Goal: Task Accomplishment & Management: Use online tool/utility

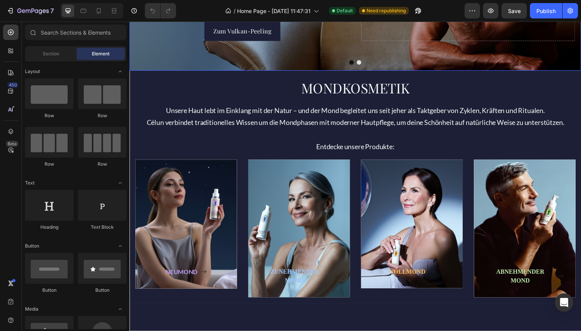
scroll to position [209, 0]
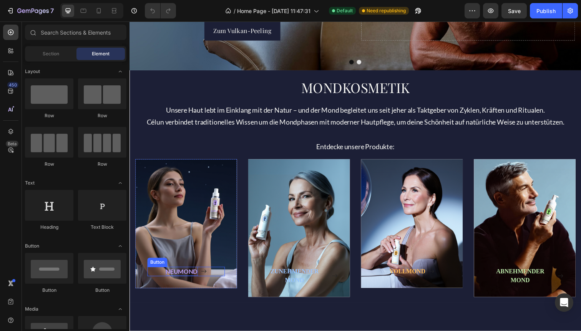
click at [175, 277] on strong "NEUMOND" at bounding box center [182, 276] width 33 height 7
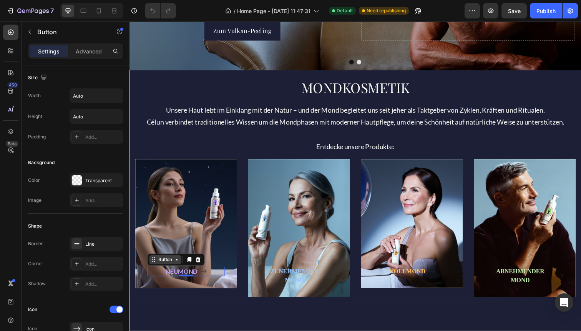
click at [177, 265] on icon at bounding box center [177, 265] width 6 height 6
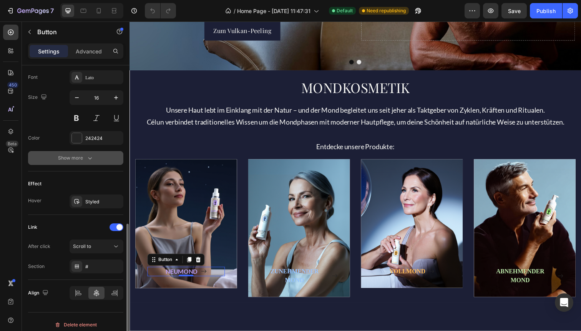
scroll to position [364, 0]
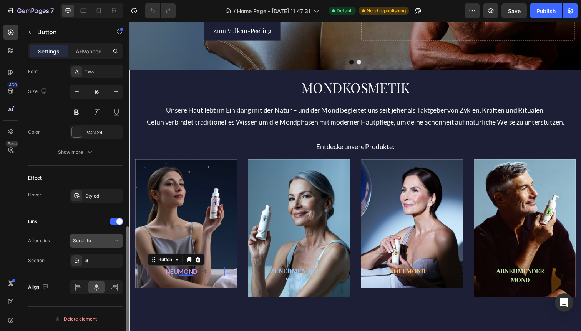
click at [81, 240] on span "Scroll to" at bounding box center [82, 240] width 18 height 6
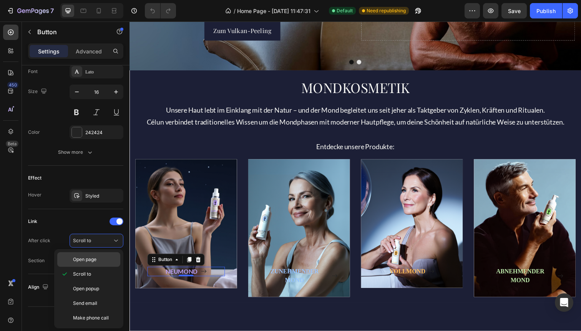
click at [79, 259] on span "Open page" at bounding box center [84, 259] width 23 height 7
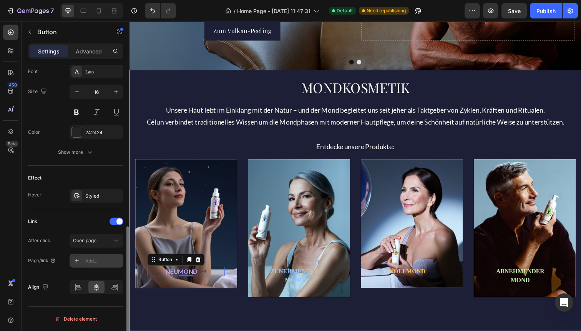
click at [81, 262] on div at bounding box center [76, 260] width 11 height 11
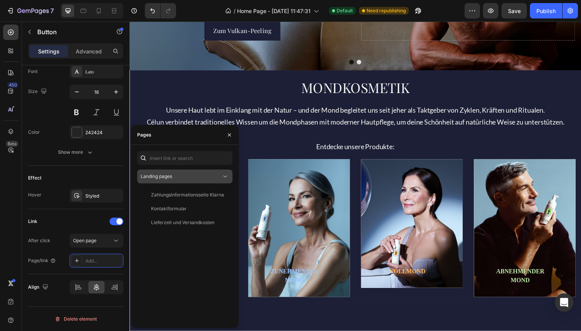
click at [191, 175] on div "Landing pages" at bounding box center [181, 176] width 81 height 7
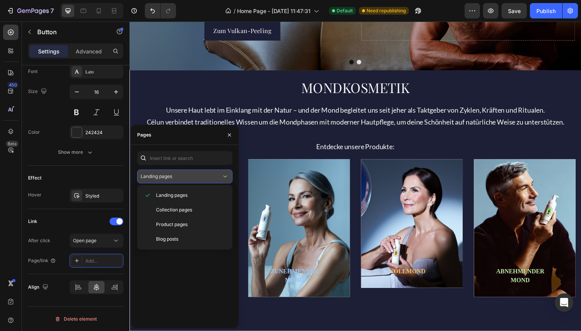
click at [191, 175] on div "Landing pages" at bounding box center [181, 176] width 81 height 7
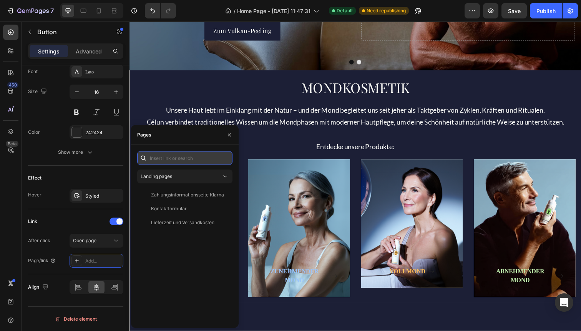
click at [182, 161] on input "text" at bounding box center [184, 158] width 95 height 14
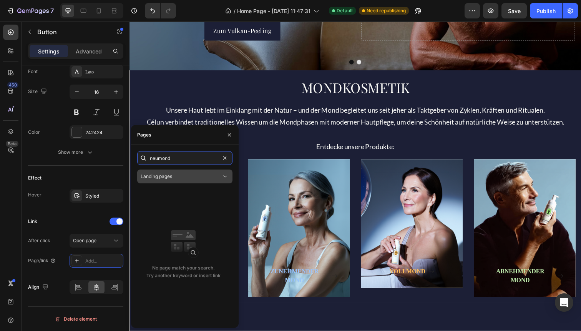
type input "neumond"
click at [158, 174] on span "Landing pages" at bounding box center [156, 176] width 31 height 6
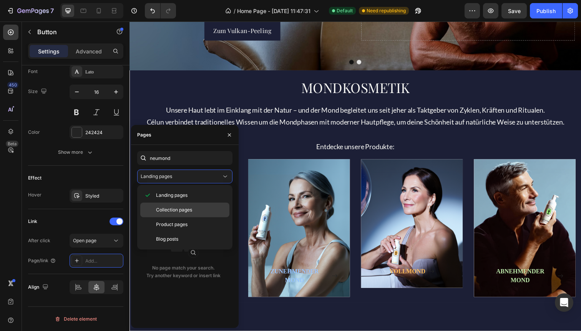
click at [169, 207] on span "Collection pages" at bounding box center [174, 209] width 36 height 7
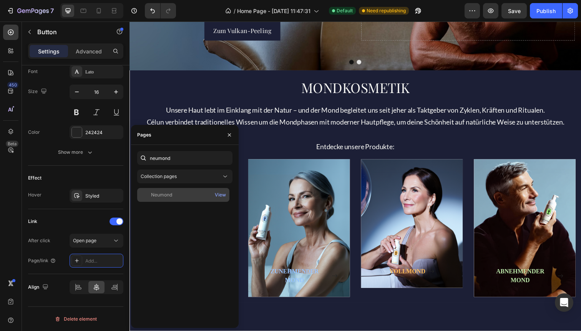
click at [171, 196] on div "Neumond" at bounding box center [161, 194] width 21 height 7
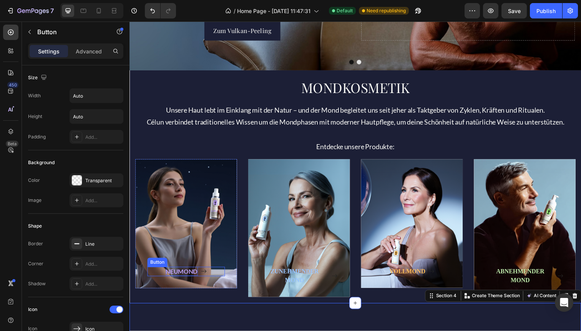
click at [190, 277] on strong "NEUMOND" at bounding box center [182, 276] width 33 height 7
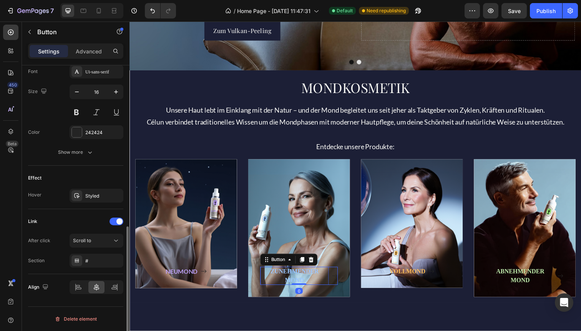
scroll to position [364, 0]
click at [299, 279] on strong "ZUNEHMENDER MOND" at bounding box center [297, 281] width 49 height 16
click at [81, 240] on span "Scroll to" at bounding box center [82, 240] width 18 height 6
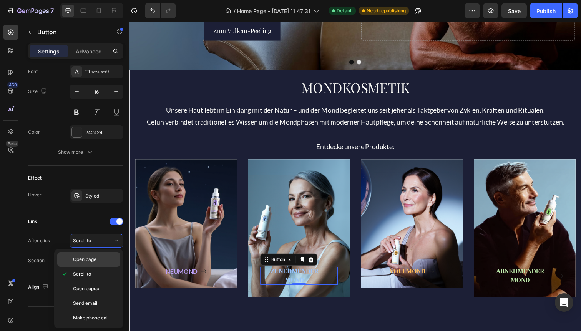
click at [78, 254] on div "Open page" at bounding box center [88, 259] width 63 height 15
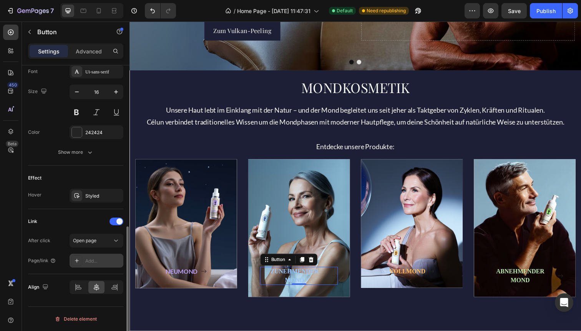
click at [83, 261] on div "Add..." at bounding box center [97, 261] width 54 height 14
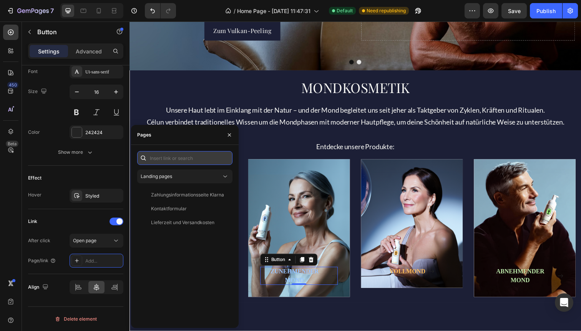
click at [184, 157] on input "text" at bounding box center [184, 158] width 95 height 14
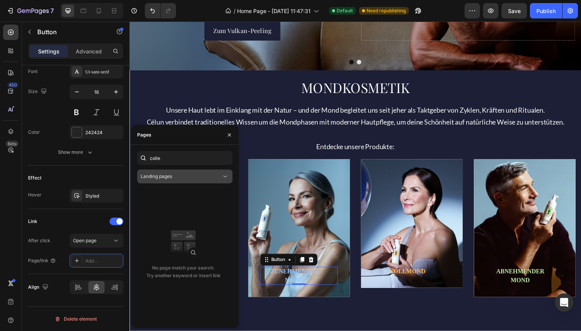
click at [188, 175] on div "Landing pages" at bounding box center [181, 176] width 81 height 7
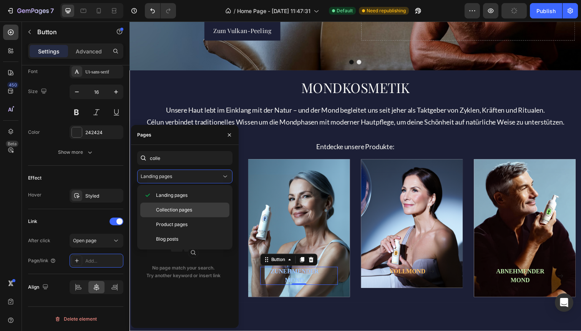
click at [174, 207] on span "Collection pages" at bounding box center [174, 209] width 36 height 7
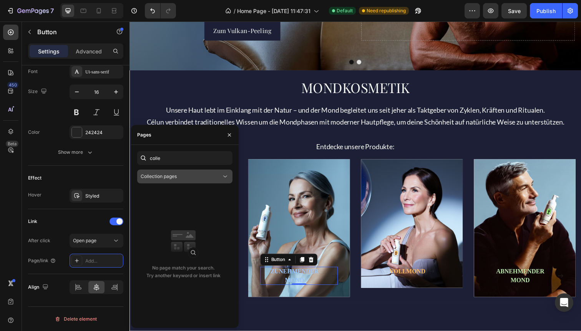
click at [174, 177] on span "Collection pages" at bounding box center [159, 176] width 36 height 6
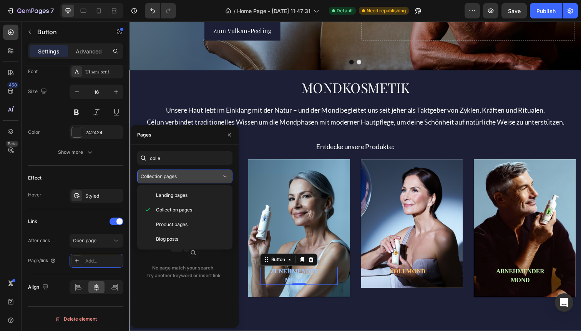
click at [186, 175] on div "Collection pages" at bounding box center [181, 176] width 81 height 7
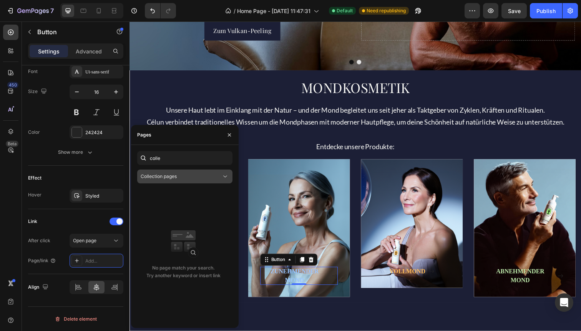
click at [229, 175] on icon at bounding box center [225, 176] width 8 height 8
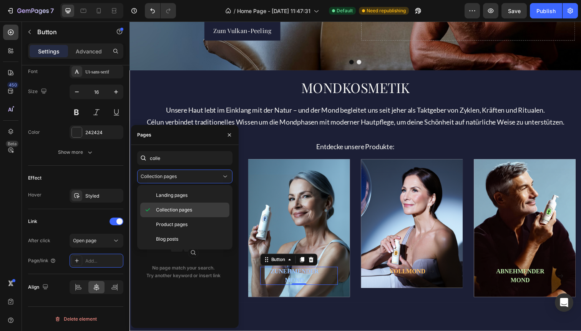
click at [186, 209] on span "Collection pages" at bounding box center [174, 209] width 36 height 7
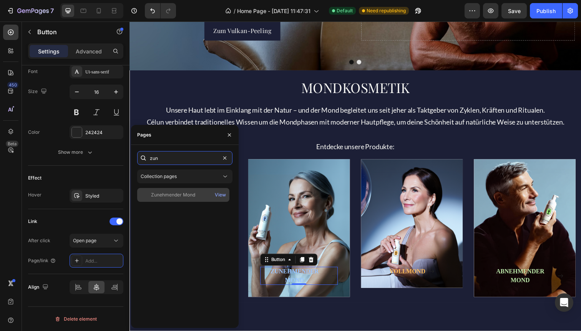
type input "zun"
click at [182, 192] on div "Zunehmender Mond" at bounding box center [173, 194] width 44 height 7
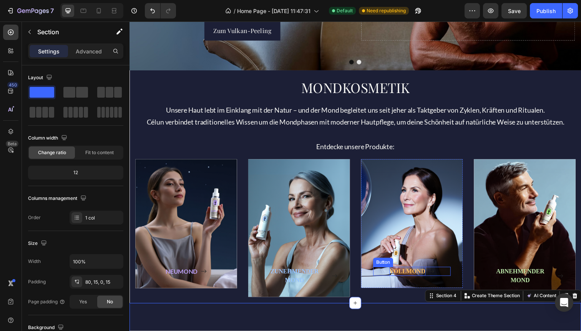
click at [415, 276] on strong "VOLLMOND" at bounding box center [413, 276] width 37 height 7
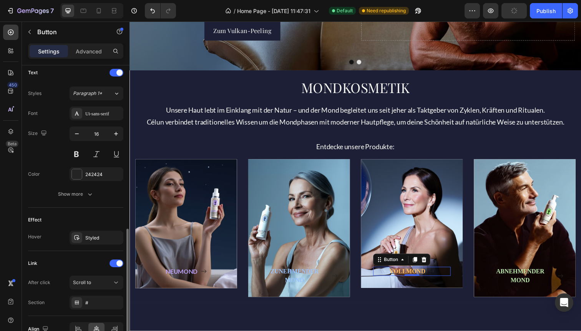
scroll to position [364, 0]
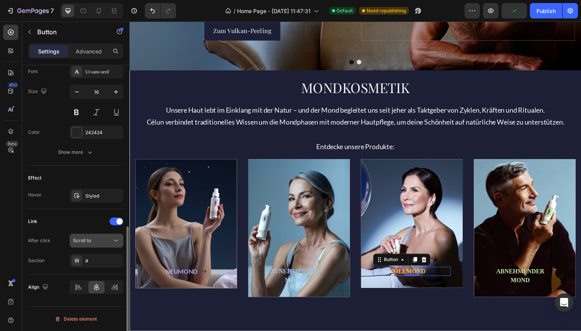
click at [90, 242] on span "Scroll to" at bounding box center [82, 240] width 18 height 6
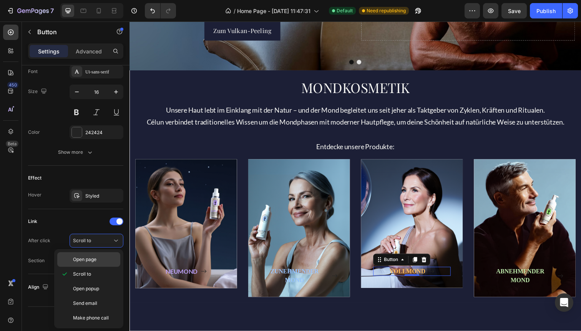
click at [96, 260] on span "Open page" at bounding box center [84, 259] width 23 height 7
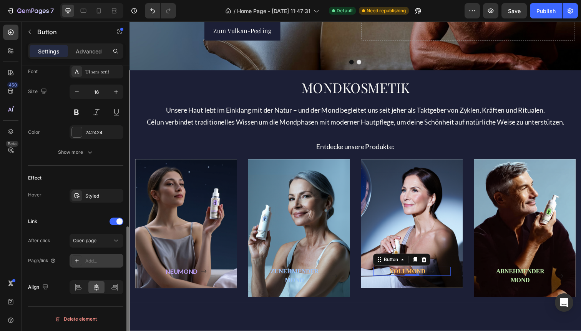
click at [88, 260] on div "Add..." at bounding box center [103, 260] width 36 height 7
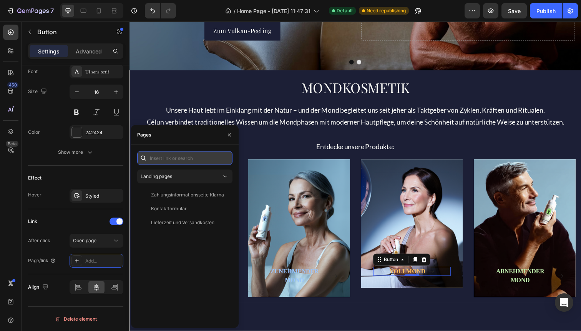
click at [182, 157] on input "text" at bounding box center [184, 158] width 95 height 14
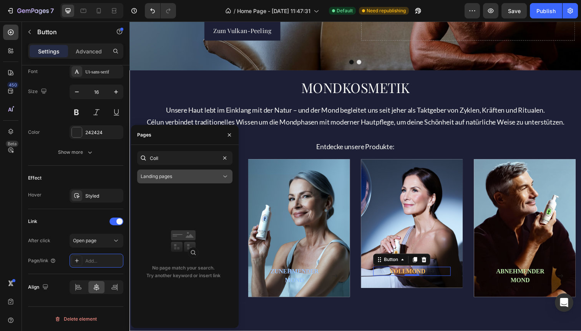
click at [172, 178] on span "Landing pages" at bounding box center [156, 176] width 31 height 6
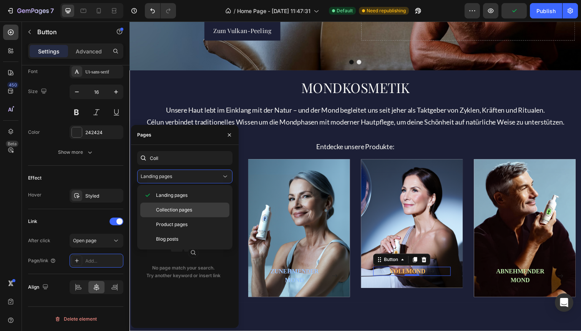
click at [172, 207] on span "Collection pages" at bounding box center [174, 209] width 36 height 7
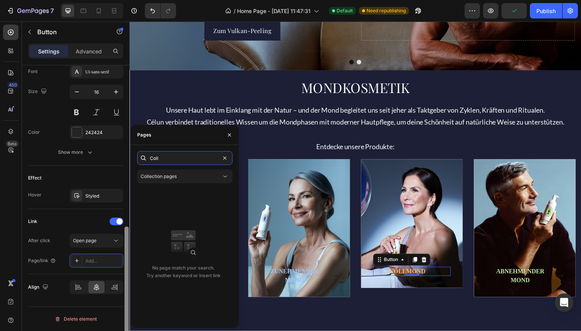
drag, startPoint x: 172, startPoint y: 158, endPoint x: 124, endPoint y: 156, distance: 48.1
click at [124, 156] on div "450 Beta Sections(18) Elements(83) Section Element Hero Section Product Detail …" at bounding box center [64, 176] width 129 height 309
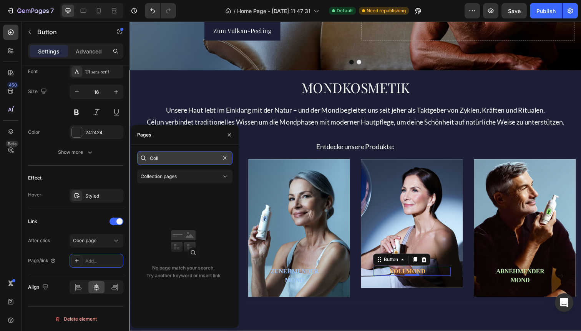
drag, startPoint x: 163, startPoint y: 159, endPoint x: 149, endPoint y: 157, distance: 14.0
click at [149, 157] on input "Coll" at bounding box center [184, 158] width 95 height 14
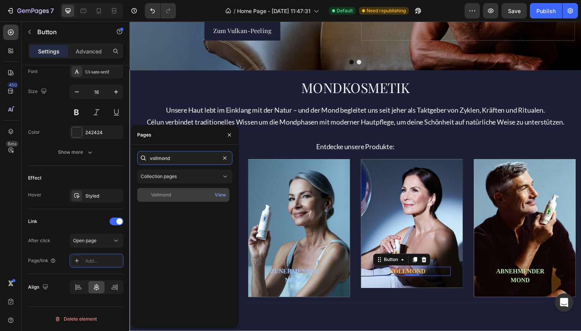
type input "vollmond"
click at [157, 193] on div "Vollmond" at bounding box center [161, 194] width 20 height 7
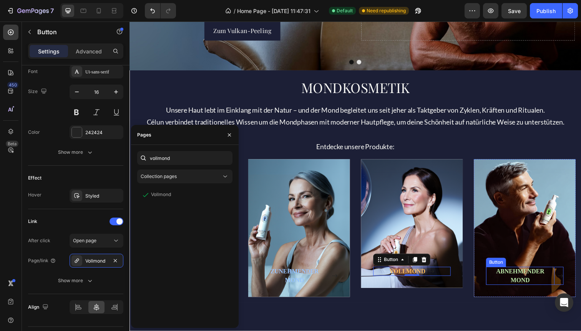
click at [520, 282] on p "ABNEHMENDER MOND" at bounding box center [528, 281] width 70 height 18
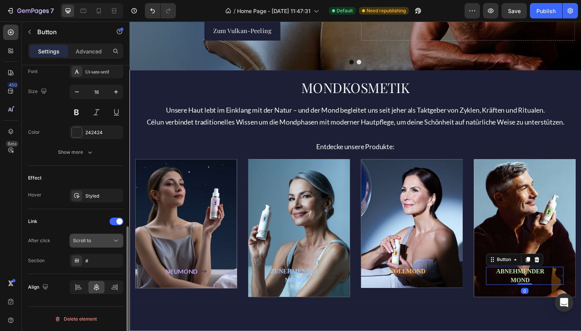
click at [94, 242] on div "Scroll to" at bounding box center [92, 240] width 39 height 7
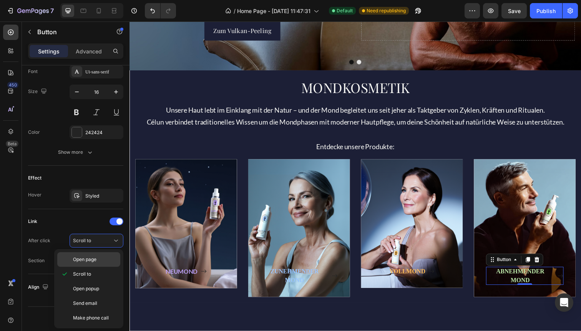
click at [83, 261] on span "Open page" at bounding box center [84, 259] width 23 height 7
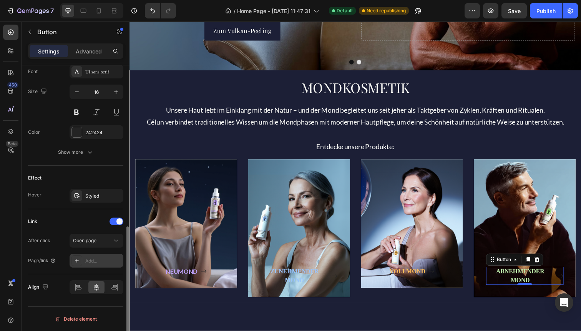
click at [83, 261] on div "Add..." at bounding box center [97, 261] width 54 height 14
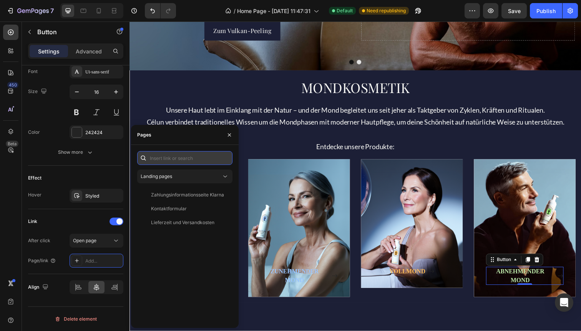
click at [165, 154] on input "text" at bounding box center [184, 158] width 95 height 14
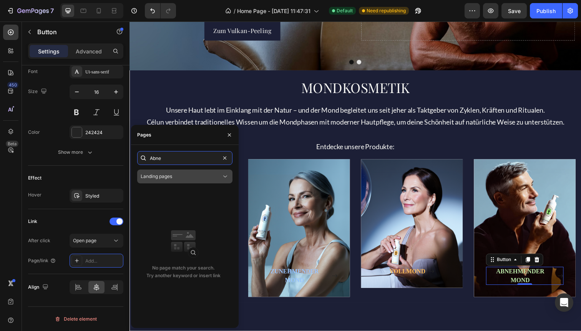
type input "Abne"
click at [187, 176] on div "Landing pages" at bounding box center [181, 176] width 81 height 7
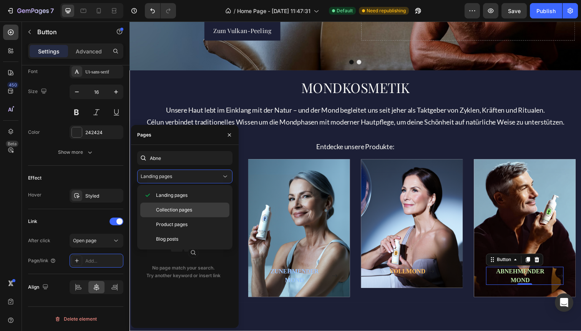
click at [181, 210] on span "Collection pages" at bounding box center [174, 209] width 36 height 7
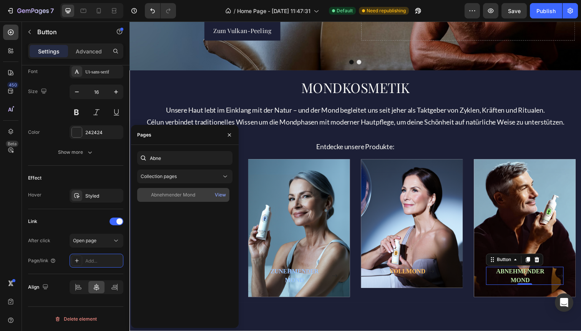
click at [186, 196] on div "Abnehmender Mond" at bounding box center [173, 194] width 44 height 7
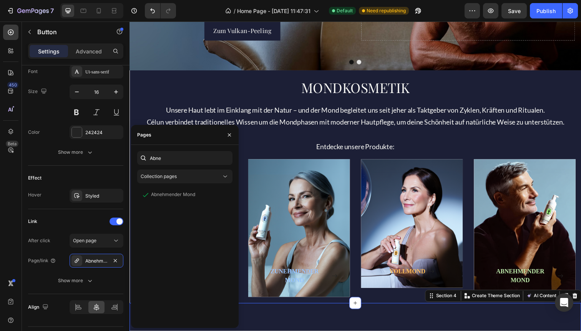
scroll to position [0, 0]
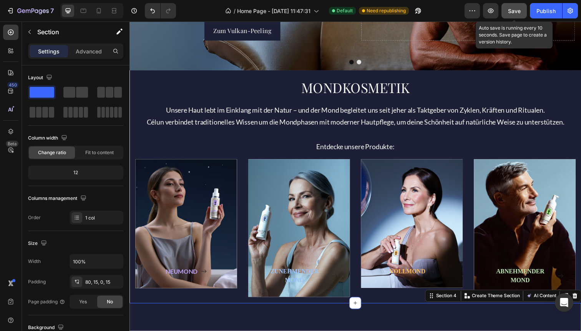
click at [516, 12] on span "Save" at bounding box center [514, 11] width 13 height 7
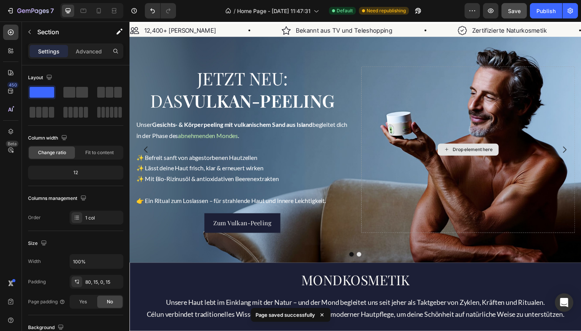
scroll to position [12, 0]
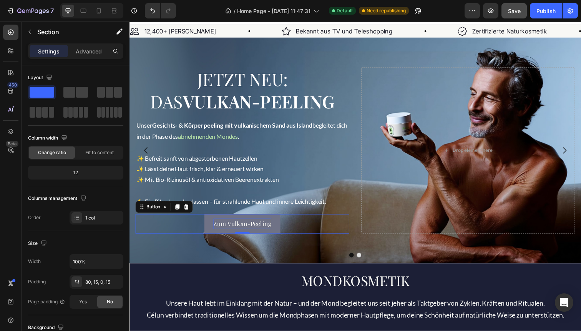
click at [239, 226] on p "Zum Vulkan-Peeling" at bounding box center [244, 228] width 59 height 11
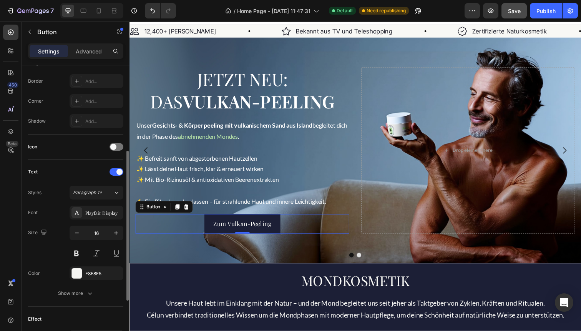
scroll to position [161, 0]
click at [153, 211] on div "Button" at bounding box center [153, 210] width 17 height 7
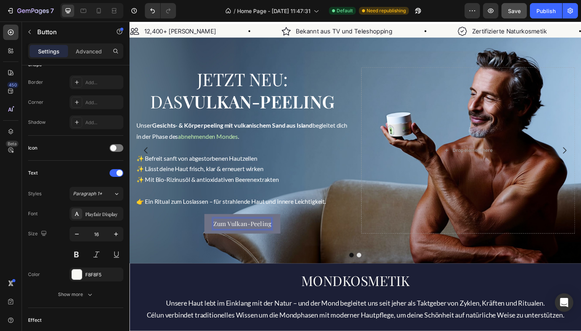
click at [229, 227] on p "Zum Vulkan-Peeling" at bounding box center [244, 228] width 59 height 11
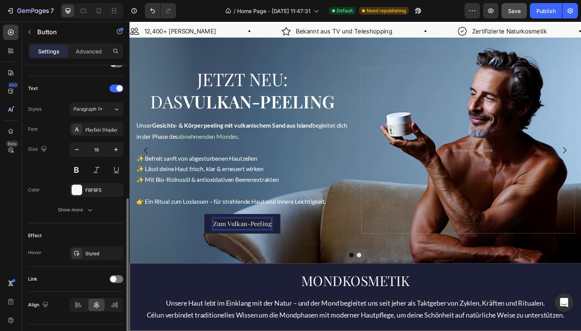
scroll to position [264, 0]
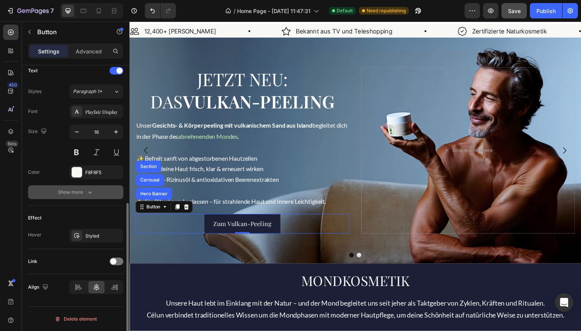
click at [83, 190] on div "Show more" at bounding box center [76, 192] width 36 height 8
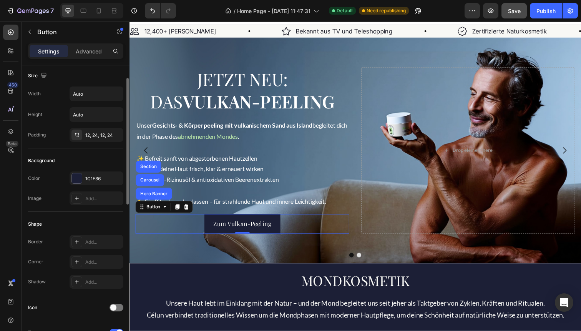
scroll to position [0, 0]
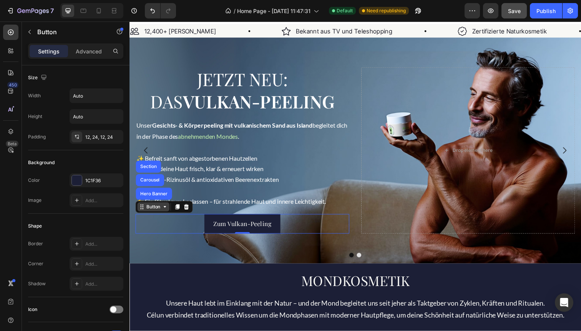
click at [165, 212] on icon at bounding box center [165, 211] width 6 height 6
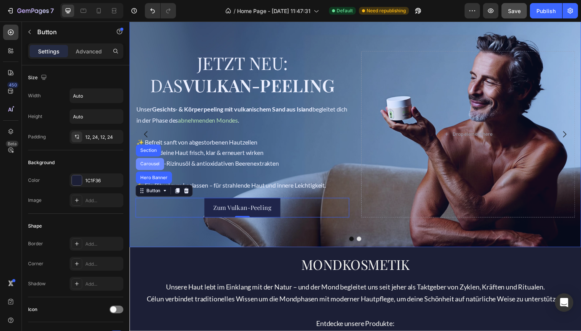
scroll to position [35, 0]
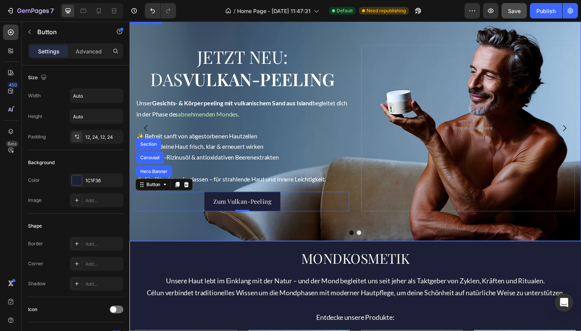
click at [216, 231] on div "Background Image" at bounding box center [359, 130] width 461 height 230
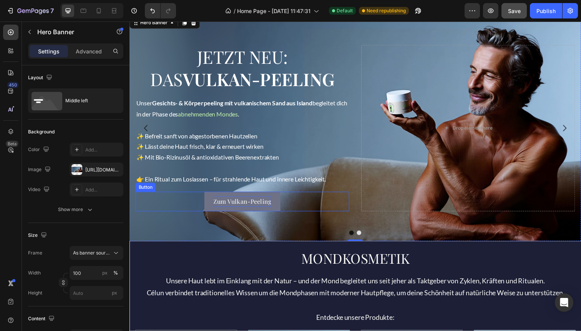
click at [248, 202] on p "Zum Vulkan-Peeling" at bounding box center [244, 205] width 59 height 11
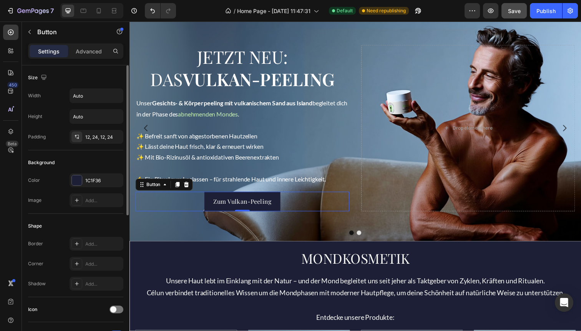
scroll to position [5, 0]
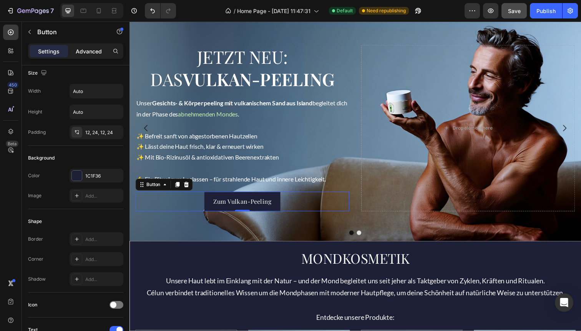
click at [85, 50] on p "Advanced" at bounding box center [89, 51] width 26 height 8
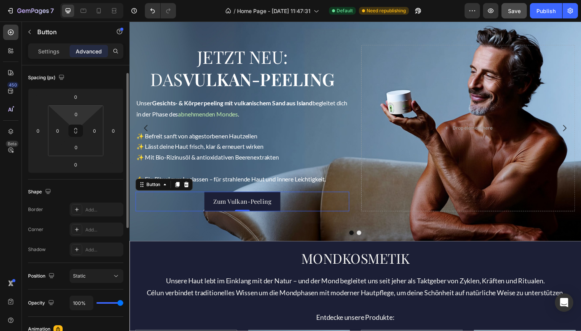
scroll to position [0, 0]
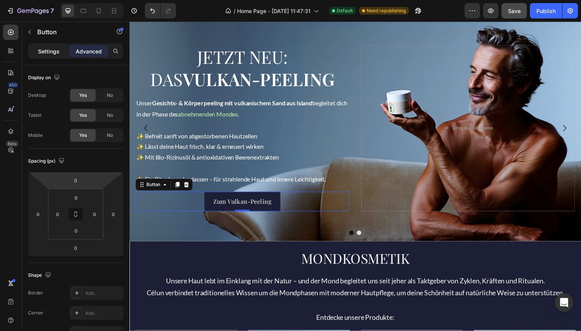
click at [49, 50] on p "Settings" at bounding box center [49, 51] width 22 height 8
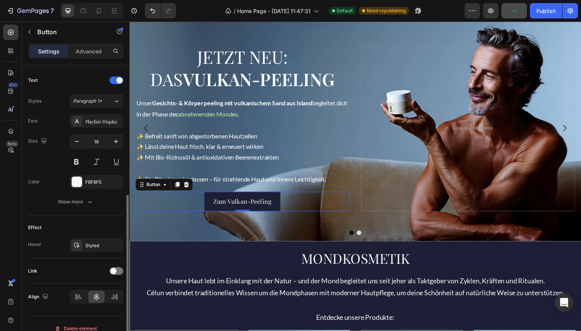
scroll to position [264, 0]
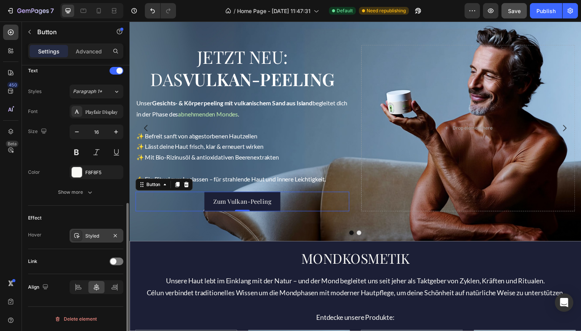
click at [90, 234] on div "Styled" at bounding box center [96, 235] width 22 height 7
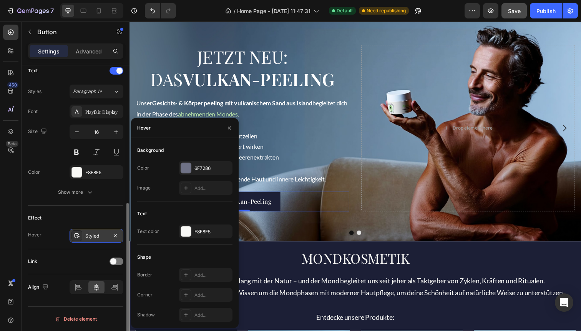
click at [76, 234] on icon at bounding box center [77, 235] width 6 height 6
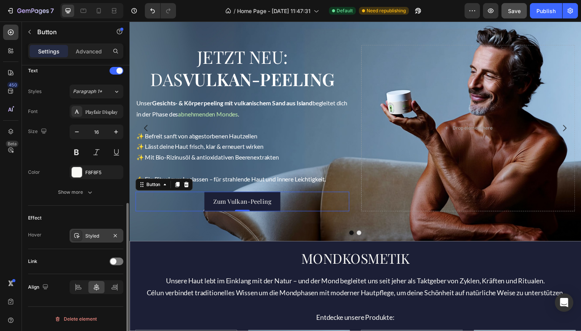
click at [76, 234] on icon at bounding box center [77, 235] width 6 height 6
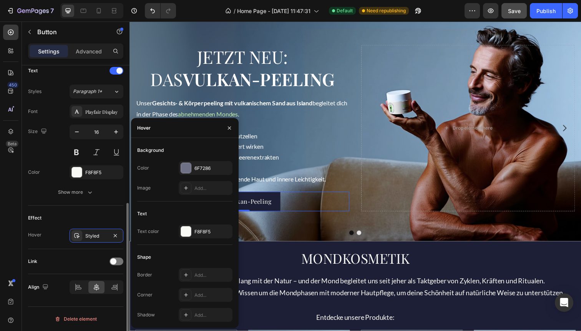
click at [58, 229] on div "Hover Styled" at bounding box center [75, 236] width 95 height 14
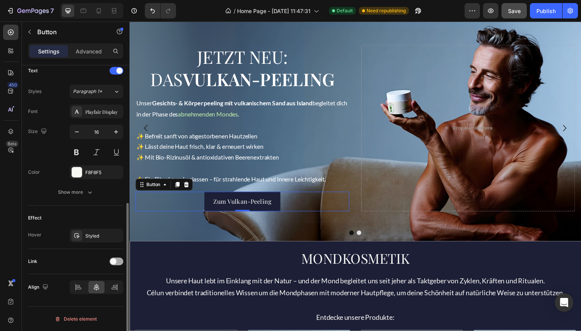
click at [118, 262] on div at bounding box center [116, 261] width 14 height 8
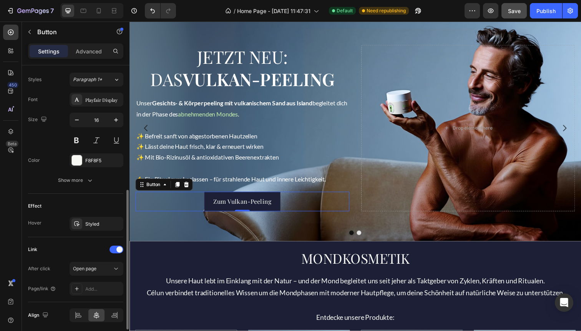
scroll to position [277, 0]
click at [78, 284] on icon at bounding box center [77, 287] width 6 height 6
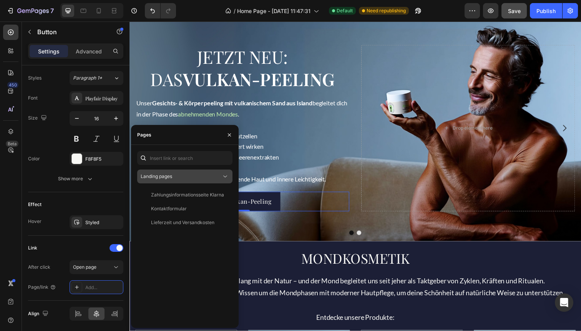
click at [154, 175] on span "Landing pages" at bounding box center [156, 176] width 31 height 6
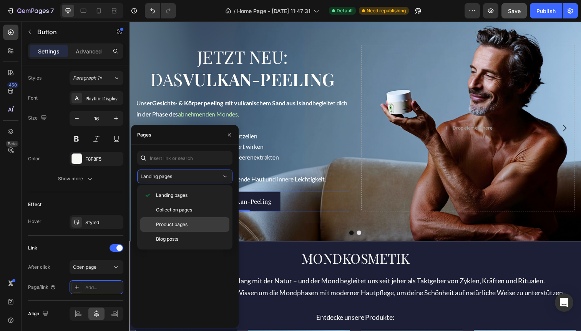
click at [160, 222] on span "Product pages" at bounding box center [171, 224] width 31 height 7
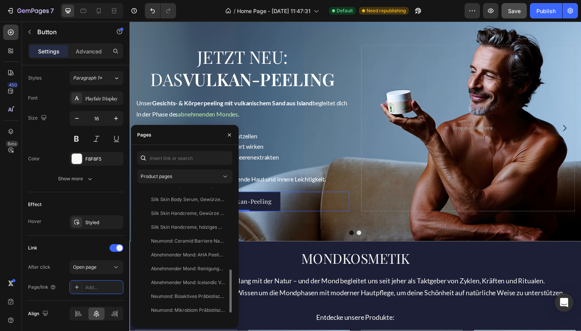
scroll to position [247, 0]
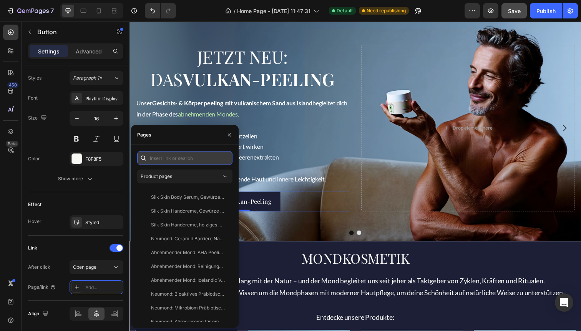
click at [173, 157] on input "text" at bounding box center [184, 158] width 95 height 14
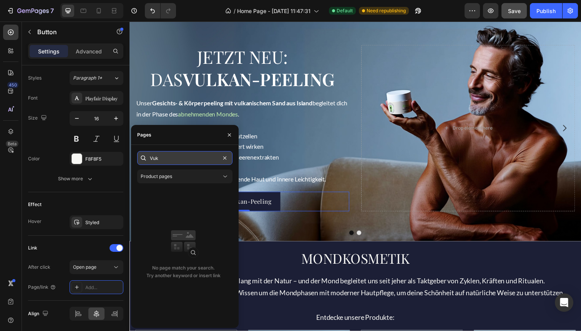
scroll to position [0, 0]
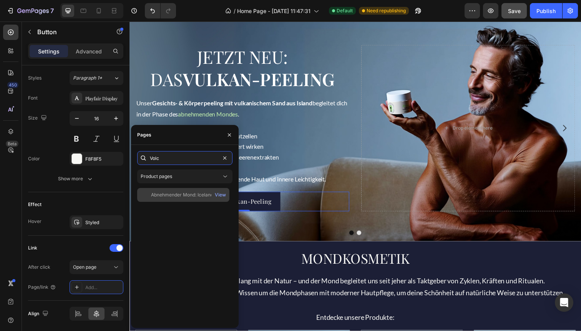
type input "Volc"
click at [171, 192] on div "Abnehmender Mond: Icelandic Volcano Gesichts- und Körperpeeling" at bounding box center [188, 194] width 74 height 7
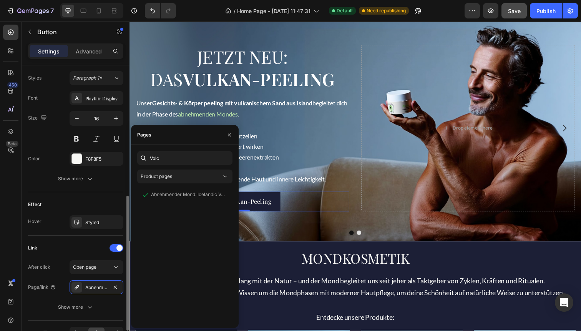
click at [69, 242] on div "Link" at bounding box center [75, 248] width 95 height 12
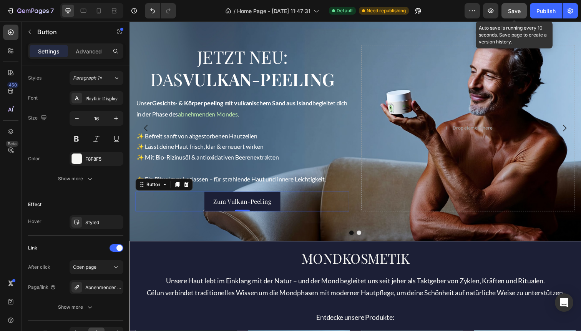
click at [515, 8] on span "Save" at bounding box center [514, 11] width 13 height 7
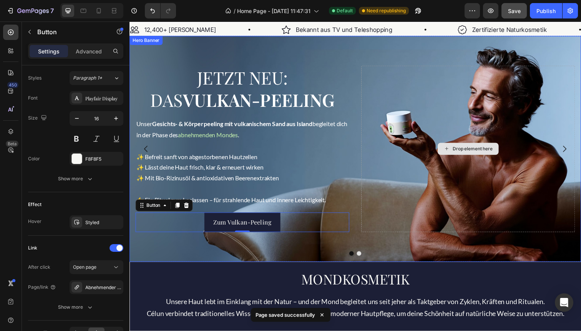
scroll to position [11, 0]
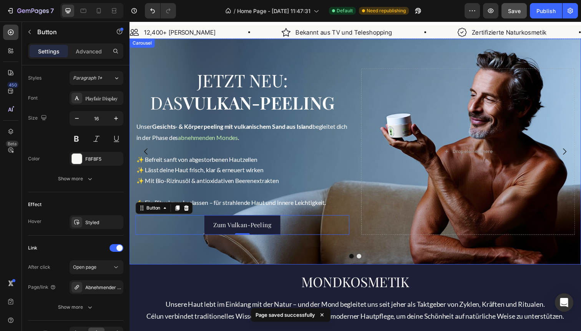
click at [573, 154] on icon "Carousel Next Arrow" at bounding box center [573, 154] width 9 height 9
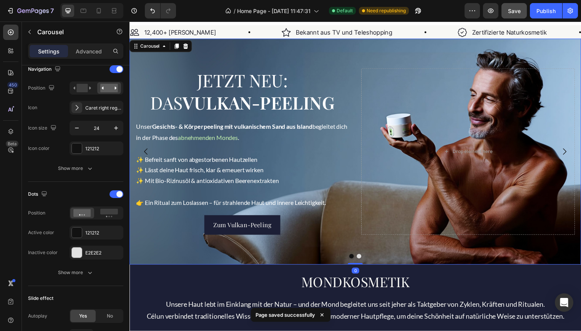
scroll to position [0, 0]
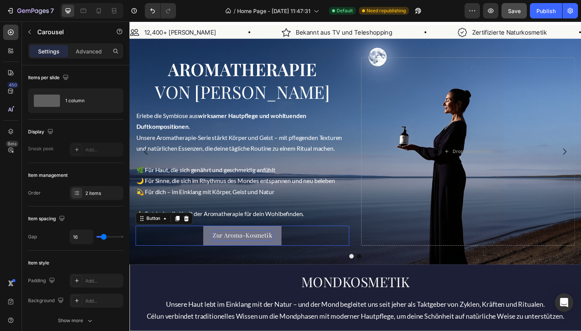
click at [247, 240] on p "Zur Aroma-Kosmetik" at bounding box center [244, 240] width 61 height 11
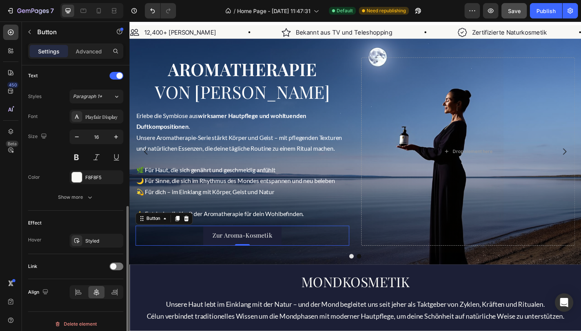
scroll to position [264, 0]
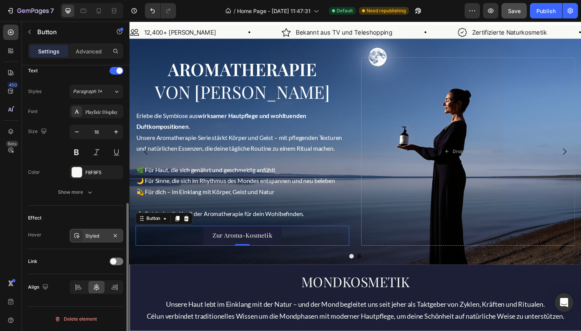
click at [78, 237] on icon at bounding box center [76, 235] width 5 height 5
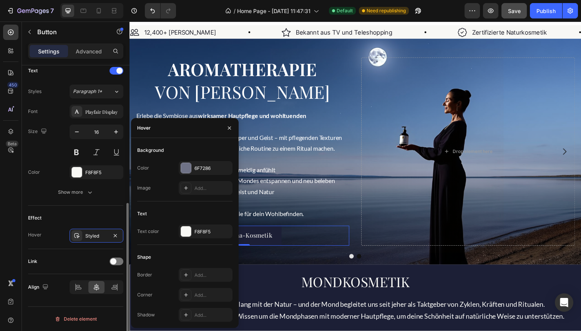
click at [92, 213] on div "Effect" at bounding box center [75, 218] width 95 height 12
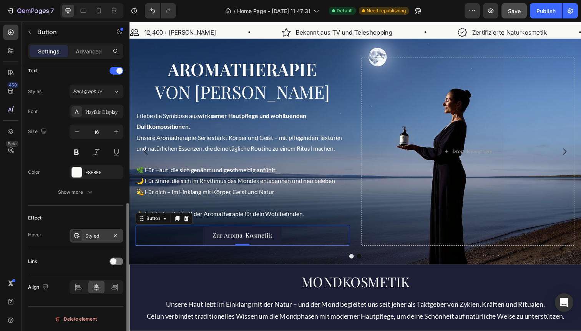
click at [88, 238] on div "Styled" at bounding box center [96, 235] width 22 height 7
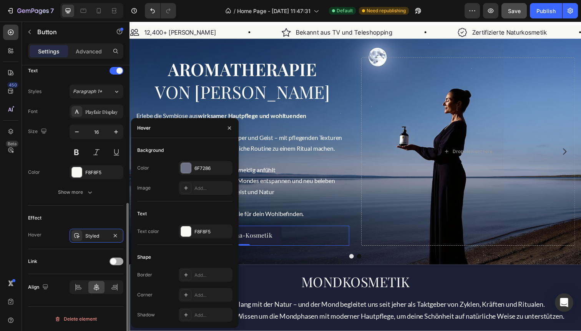
click at [117, 260] on div at bounding box center [116, 261] width 14 height 8
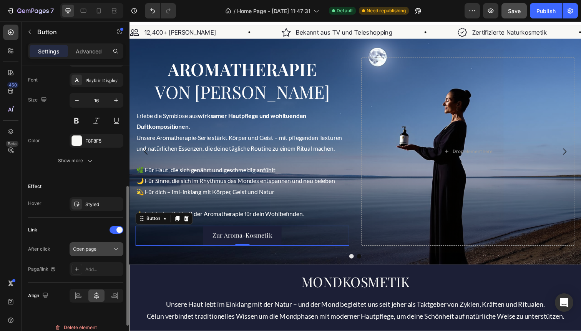
scroll to position [303, 0]
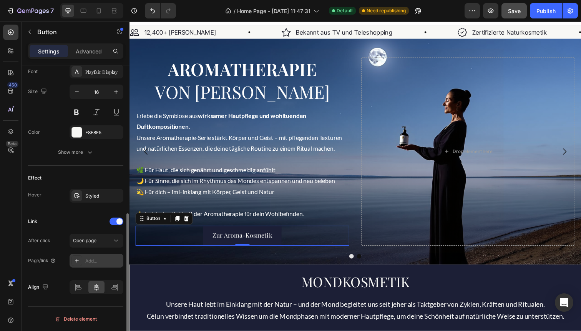
click at [76, 259] on icon at bounding box center [77, 261] width 4 height 4
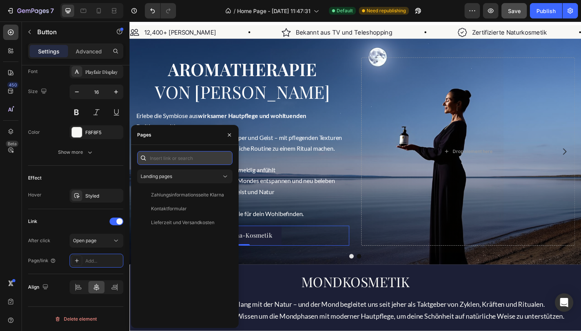
click at [188, 159] on input "text" at bounding box center [184, 158] width 95 height 14
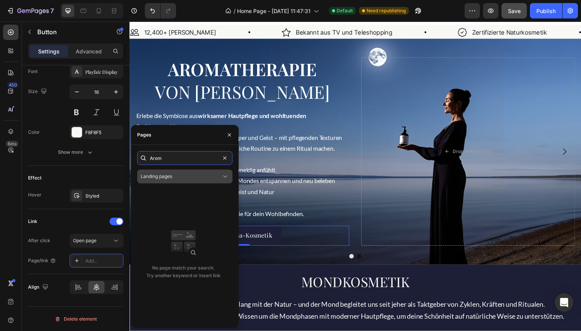
type input "Arom"
click at [198, 180] on div "Landing pages" at bounding box center [185, 176] width 88 height 8
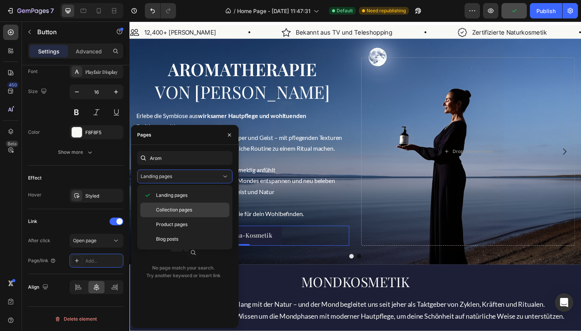
click at [171, 209] on span "Collection pages" at bounding box center [174, 209] width 36 height 7
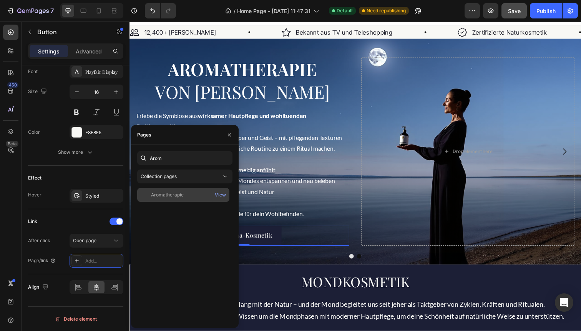
click at [176, 196] on div "Aromatherapie" at bounding box center [167, 194] width 33 height 7
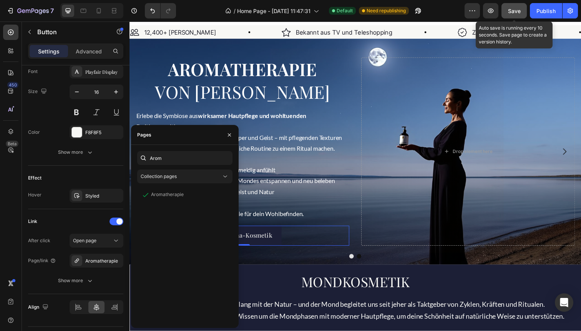
click at [509, 13] on span "Save" at bounding box center [514, 11] width 13 height 7
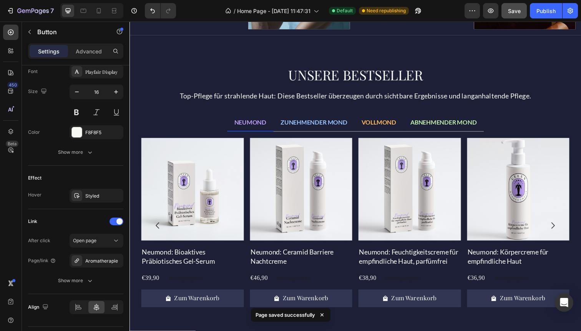
scroll to position [485, 0]
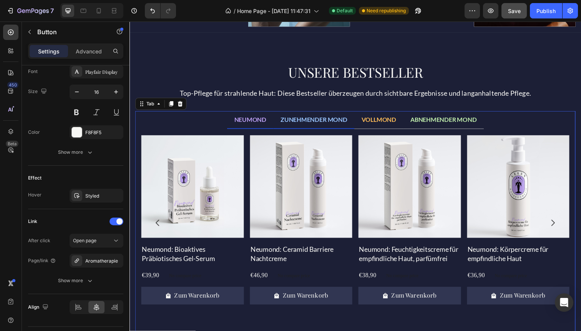
click at [310, 121] on span "ZUNEHMENDER MOND" at bounding box center [317, 121] width 68 height 7
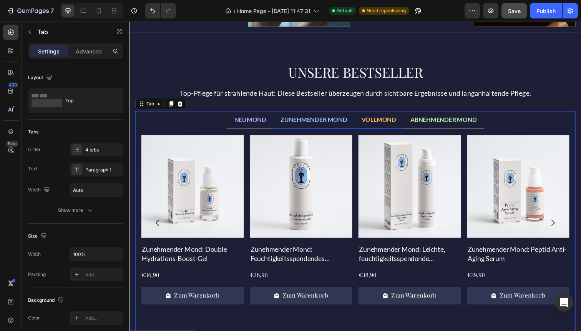
click at [383, 123] on span "VOLLMOND" at bounding box center [383, 121] width 35 height 7
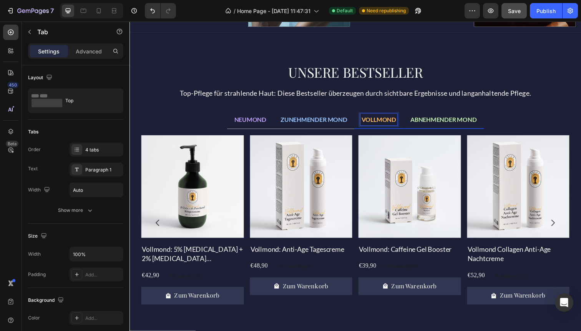
click at [419, 120] on span "ABNEHMENDER MOND" at bounding box center [450, 121] width 68 height 7
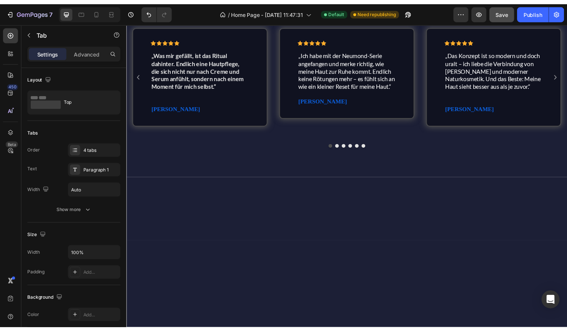
scroll to position [550, 0]
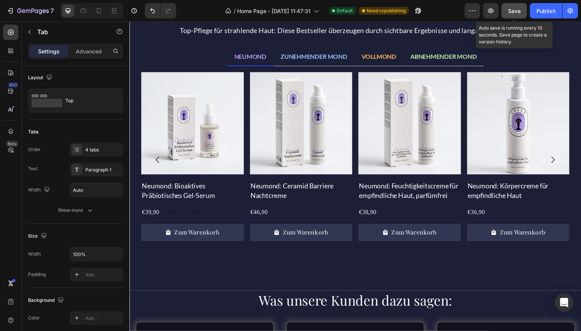
click at [512, 10] on span "Save" at bounding box center [514, 11] width 13 height 7
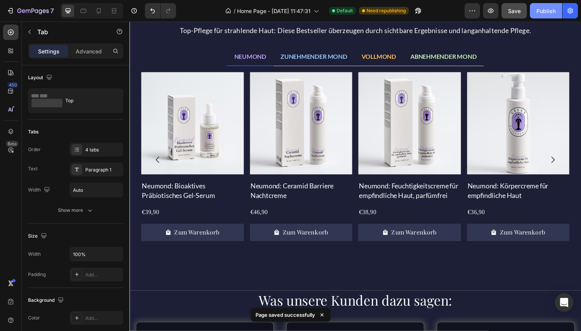
click at [539, 12] on div "Publish" at bounding box center [545, 11] width 19 height 8
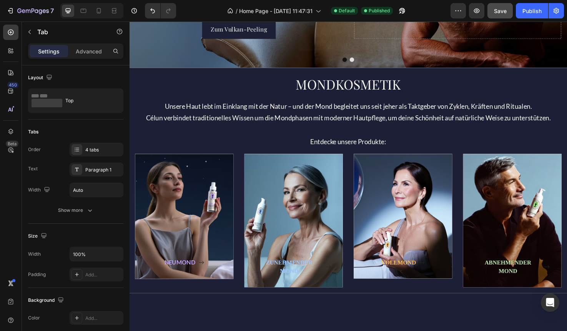
scroll to position [0, 0]
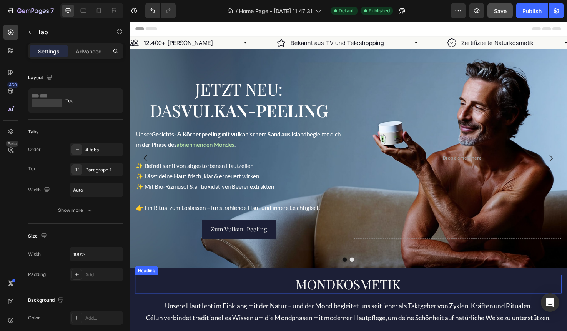
click at [275, 300] on h2 "MONDKOSMETIK" at bounding box center [359, 298] width 449 height 20
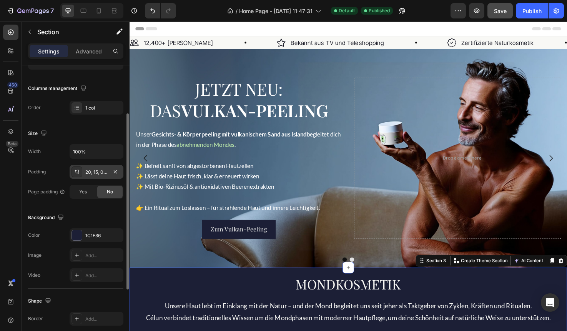
scroll to position [134, 0]
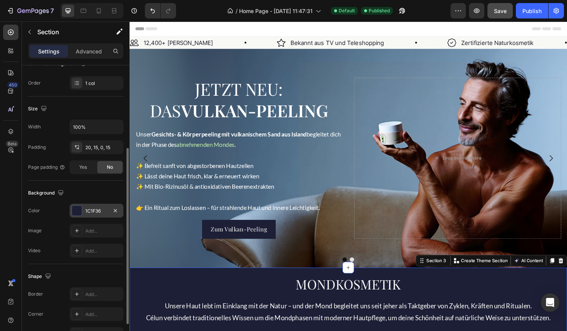
click at [95, 212] on div "1C1F36" at bounding box center [96, 210] width 22 height 7
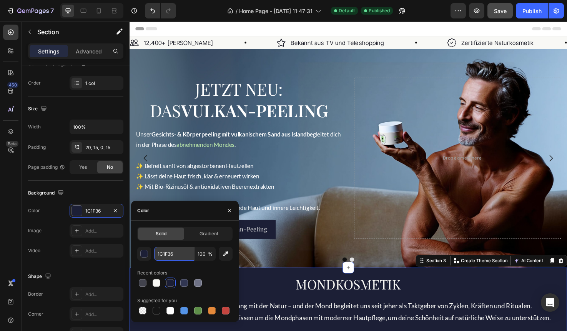
click at [172, 256] on input "1C1F36" at bounding box center [174, 254] width 40 height 14
